Goal: Information Seeking & Learning: Learn about a topic

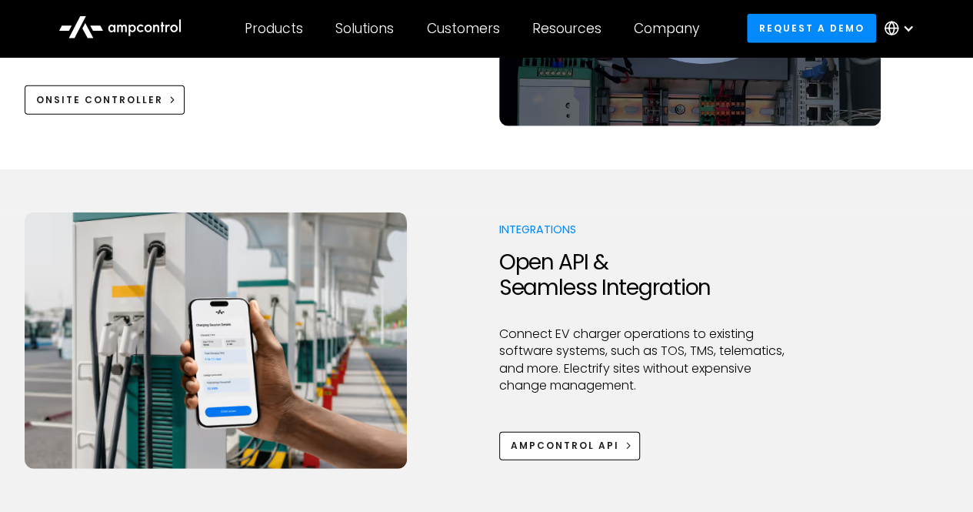
scroll to position [2010, 0]
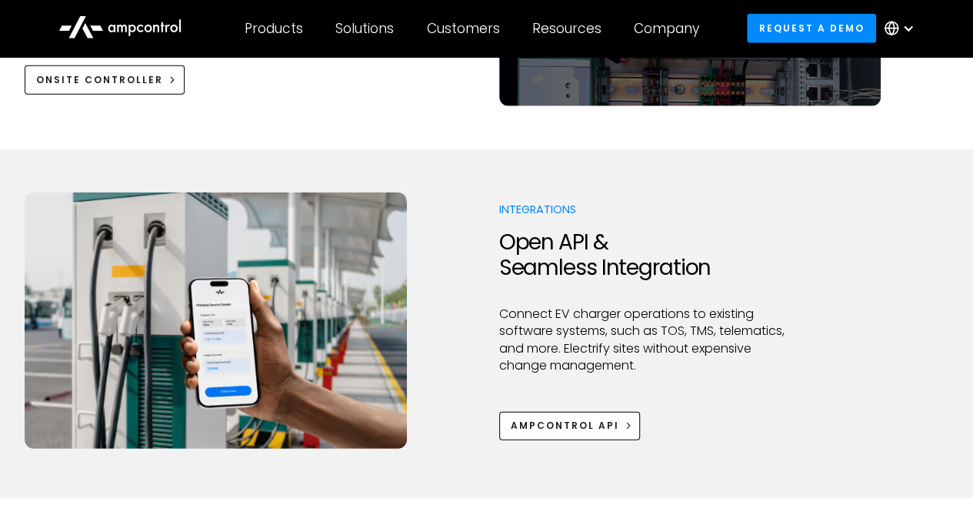
drag, startPoint x: 976, startPoint y: 30, endPoint x: 984, endPoint y: 185, distance: 155.6
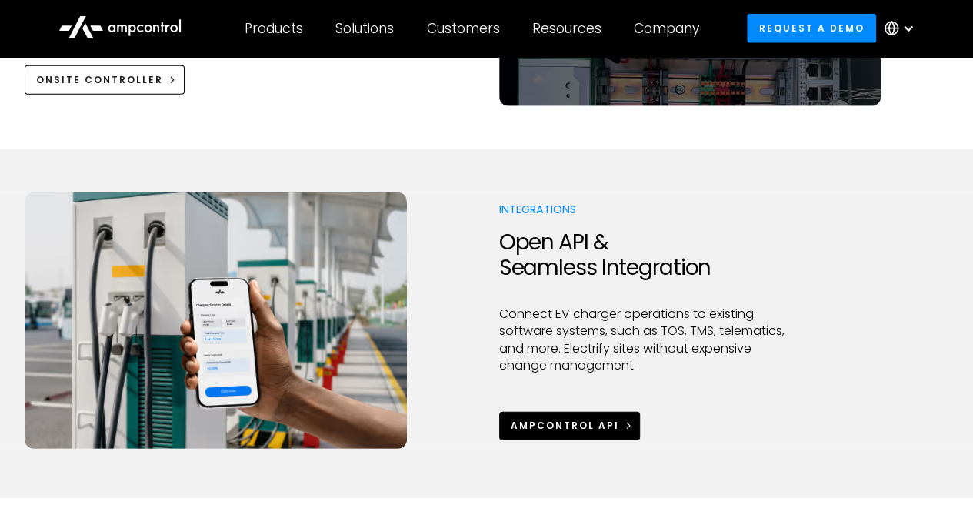
click at [612, 421] on div "Ampcontrol APi" at bounding box center [565, 426] width 108 height 14
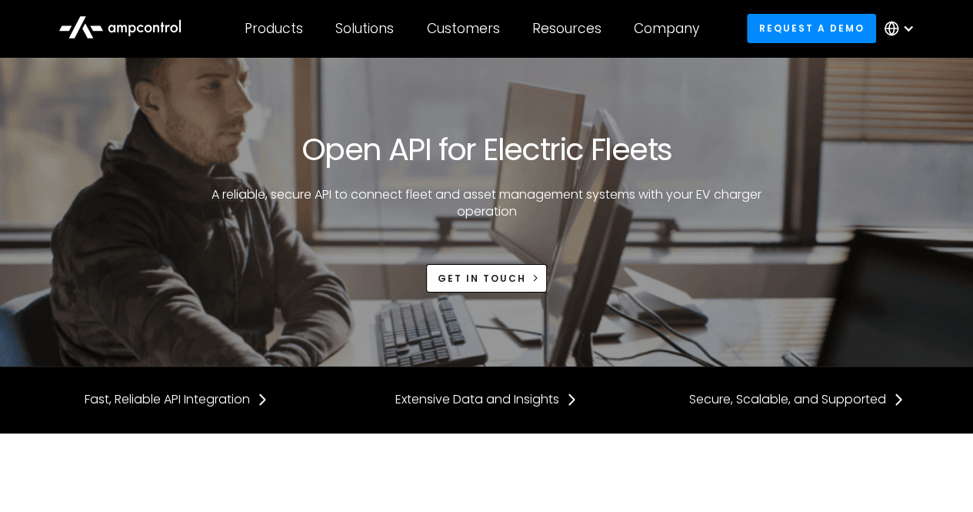
click at [612, 421] on div at bounding box center [486, 421] width 973 height 25
click at [248, 395] on div "Fast, Reliable API Integration" at bounding box center [167, 399] width 165 height 17
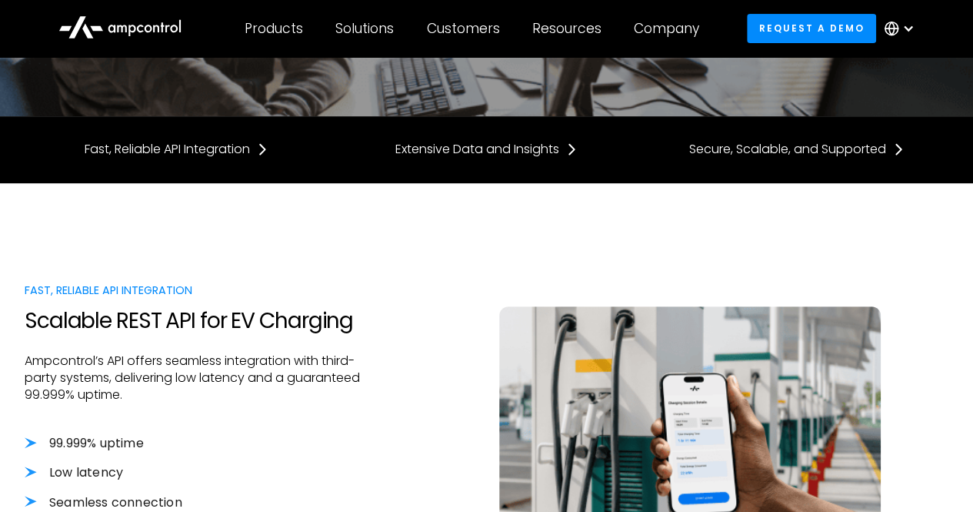
scroll to position [220, 0]
